Goal: Transaction & Acquisition: Purchase product/service

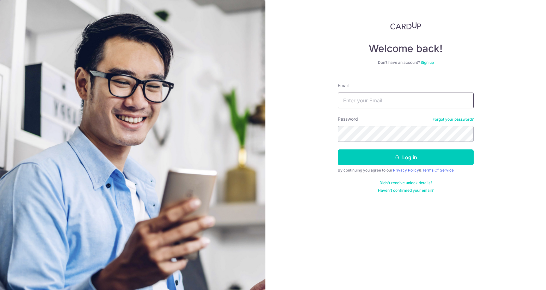
click at [379, 101] on input "Email" at bounding box center [406, 101] width 136 height 16
type input "[EMAIL_ADDRESS][DOMAIN_NAME]"
click at [373, 142] on form "Email bryanljhty@gmail.com Password Forgot your password? Log in By continuing …" at bounding box center [406, 135] width 136 height 115
click at [338, 150] on button "Log in" at bounding box center [406, 158] width 136 height 16
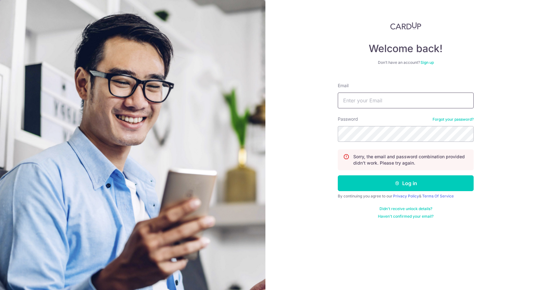
click at [379, 98] on input "Email" at bounding box center [406, 101] width 136 height 16
type input "bryanljhty@gmail.com"
click at [338, 175] on button "Log in" at bounding box center [406, 183] width 136 height 16
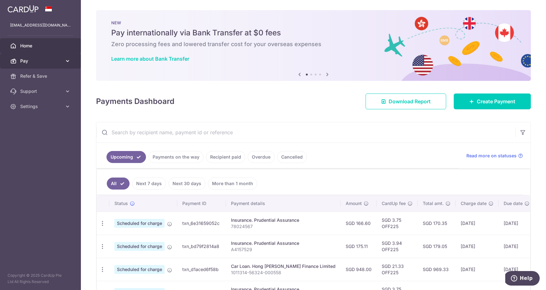
click at [39, 62] on span "Pay" at bounding box center [41, 61] width 42 height 6
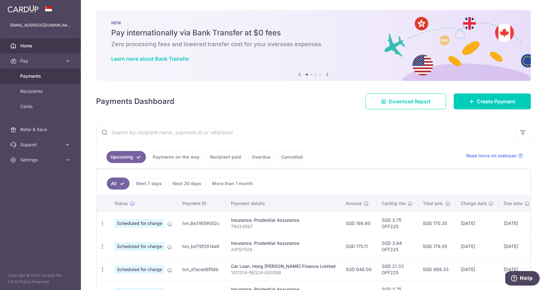
click at [38, 79] on link "Payments" at bounding box center [40, 76] width 81 height 15
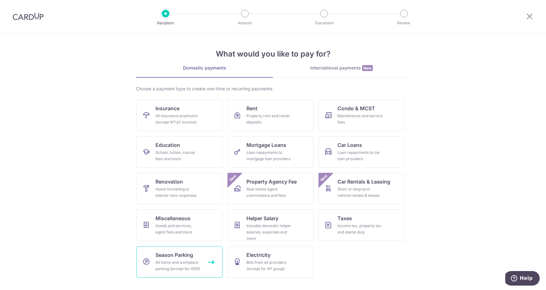
click at [211, 256] on link "Season Parking All home and workplace parking (except for HDB)" at bounding box center [180, 262] width 86 height 32
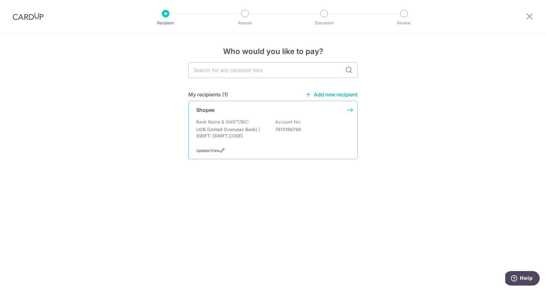
click at [272, 126] on div "Bank Name & SWIFT/BIC: UOB (United Overseas Bank) | SWIFT: [SWIFT_CODE] Account…" at bounding box center [273, 130] width 154 height 23
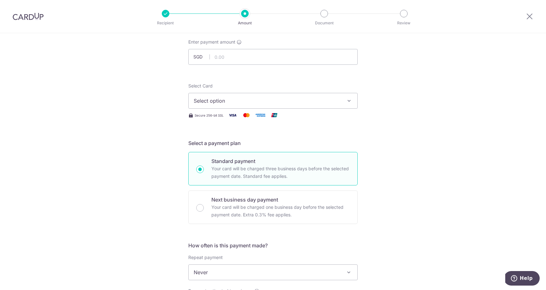
scroll to position [56, 0]
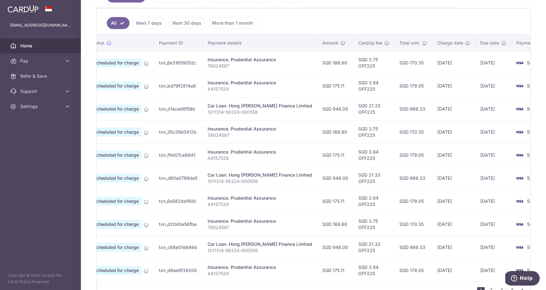
scroll to position [0, 27]
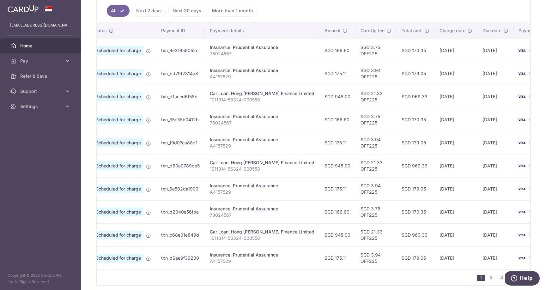
scroll to position [0, 27]
